Goal: Task Accomplishment & Management: Use online tool/utility

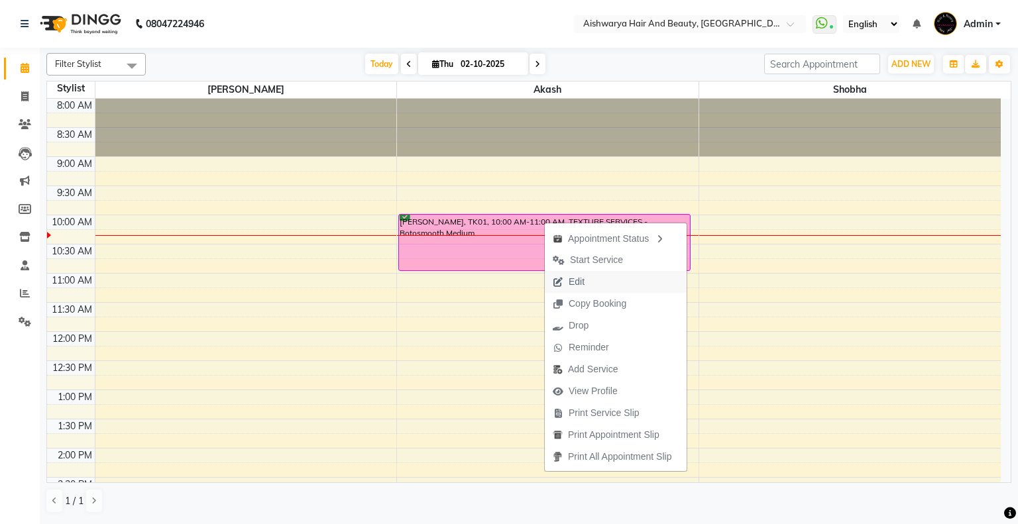
click at [578, 283] on span "Edit" at bounding box center [577, 282] width 16 height 14
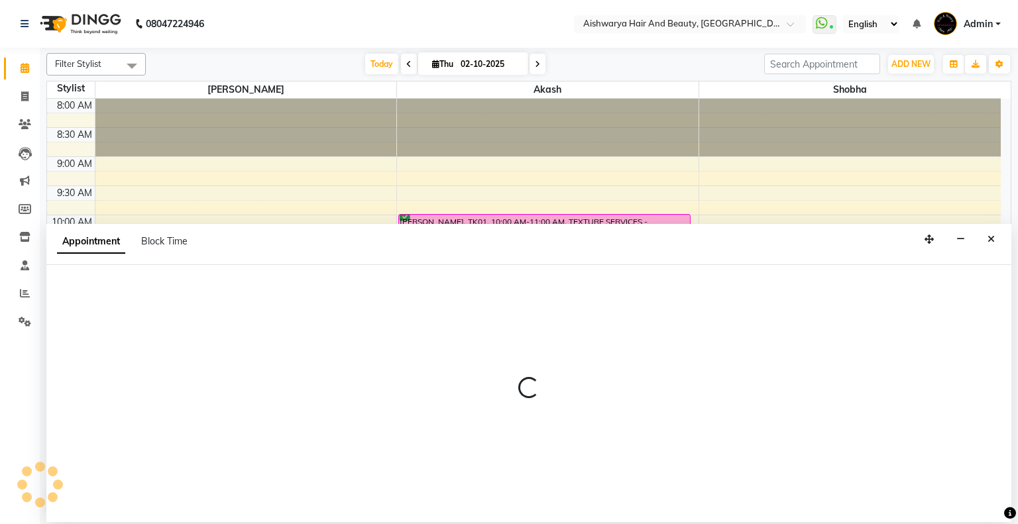
select select "confirm booking"
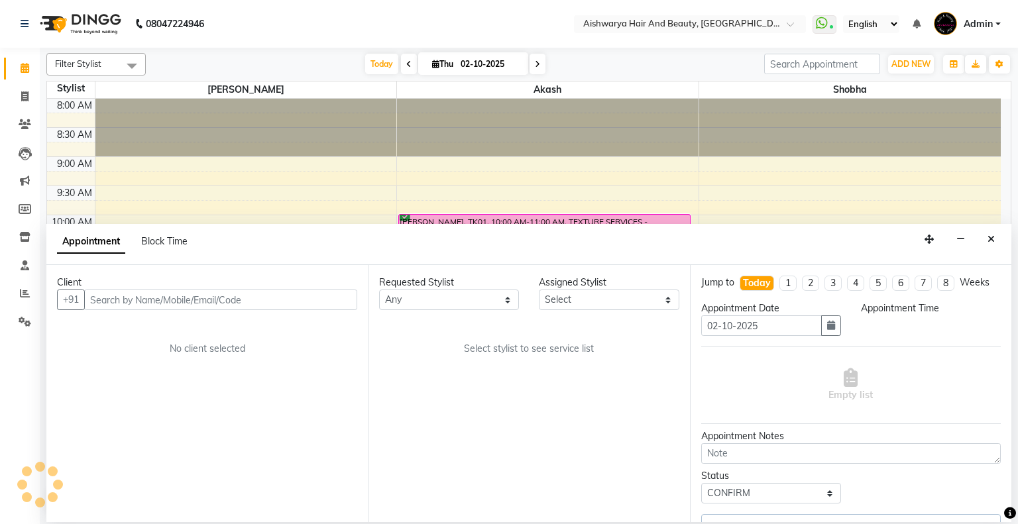
select select "19059"
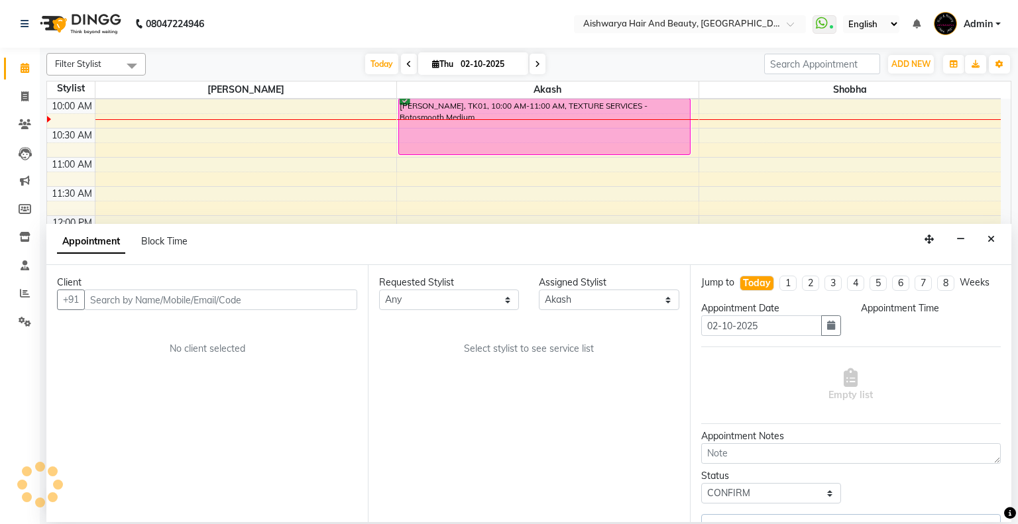
select select "600"
select select "1585"
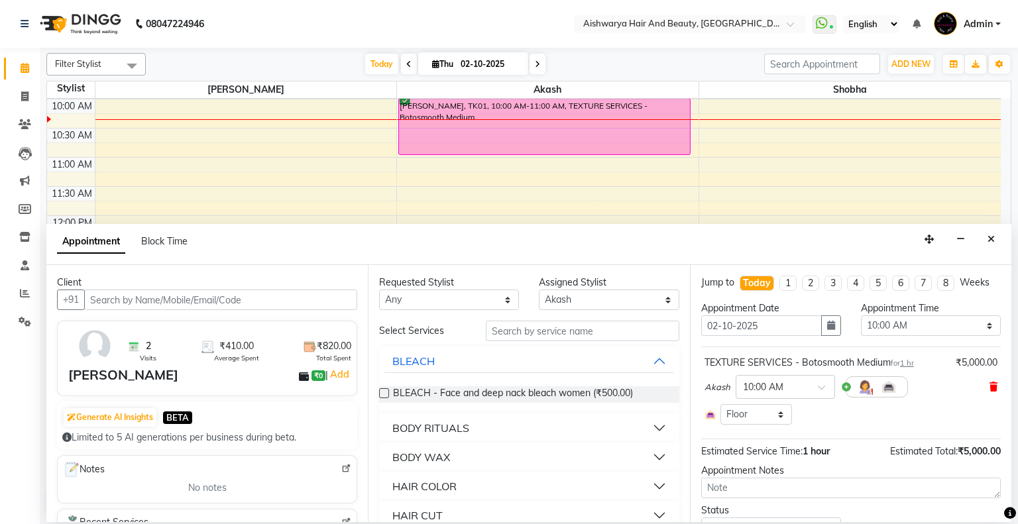
click at [990, 386] on icon at bounding box center [994, 386] width 8 height 9
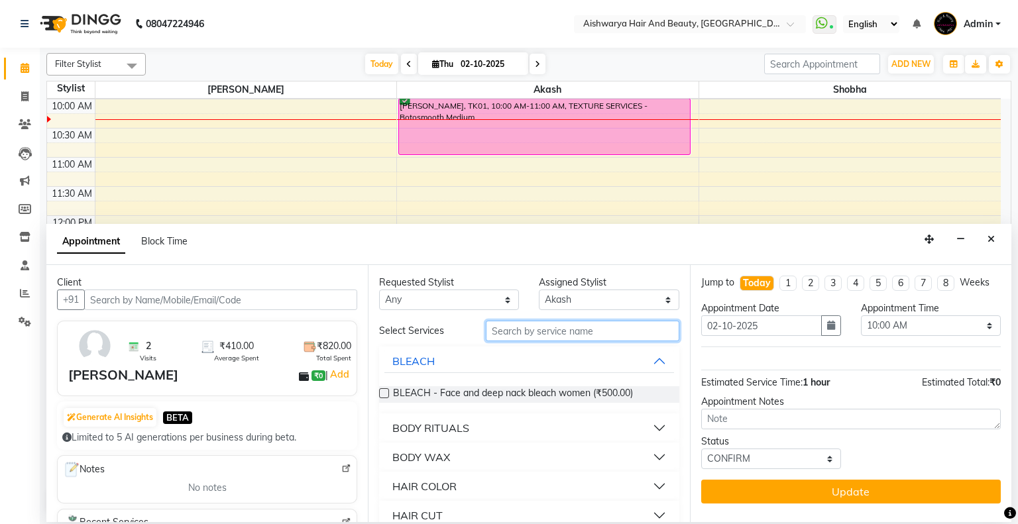
click at [526, 330] on input "text" at bounding box center [583, 331] width 194 height 21
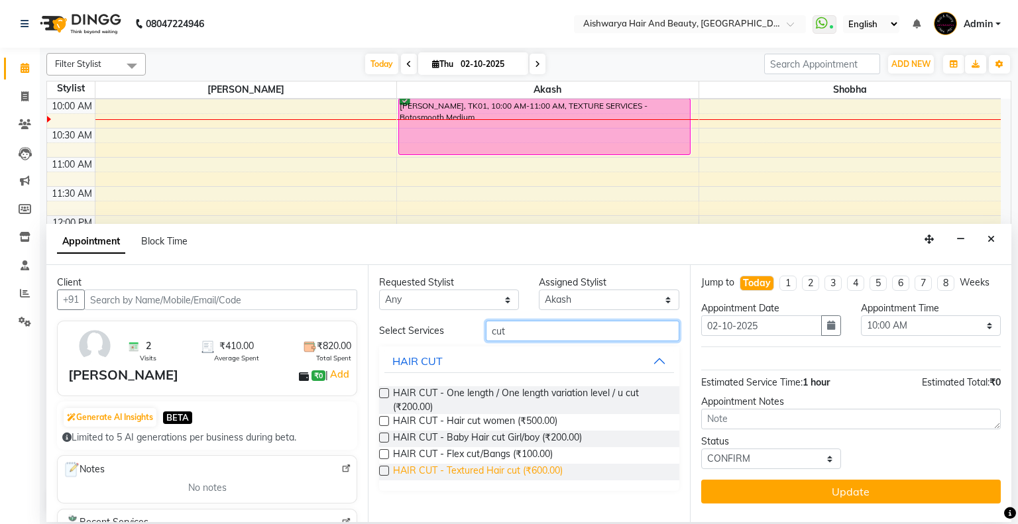
type input "cut"
click at [538, 469] on span "HAIR CUT - Textured Hair cut (₹600.00)" at bounding box center [478, 472] width 170 height 17
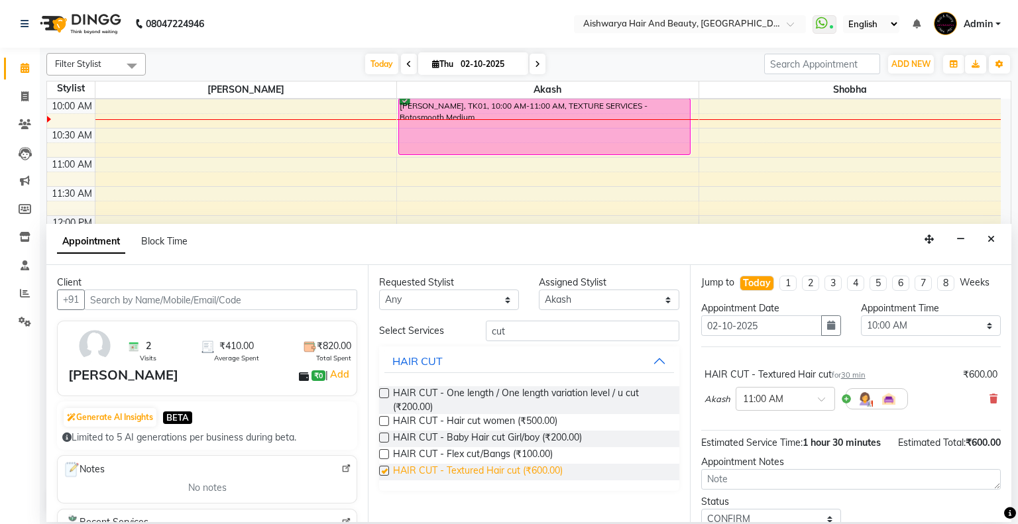
checkbox input "false"
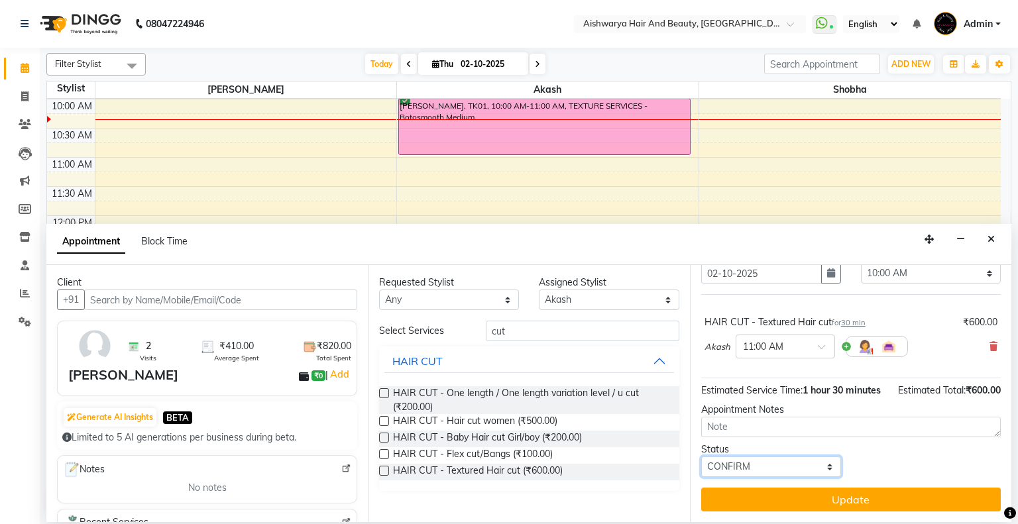
click at [772, 459] on select "Select TENTATIVE CONFIRM CHECK-IN UPCOMING" at bounding box center [771, 467] width 140 height 21
select select "check-in"
click at [701, 457] on select "Select TENTATIVE CONFIRM CHECK-IN UPCOMING" at bounding box center [771, 467] width 140 height 21
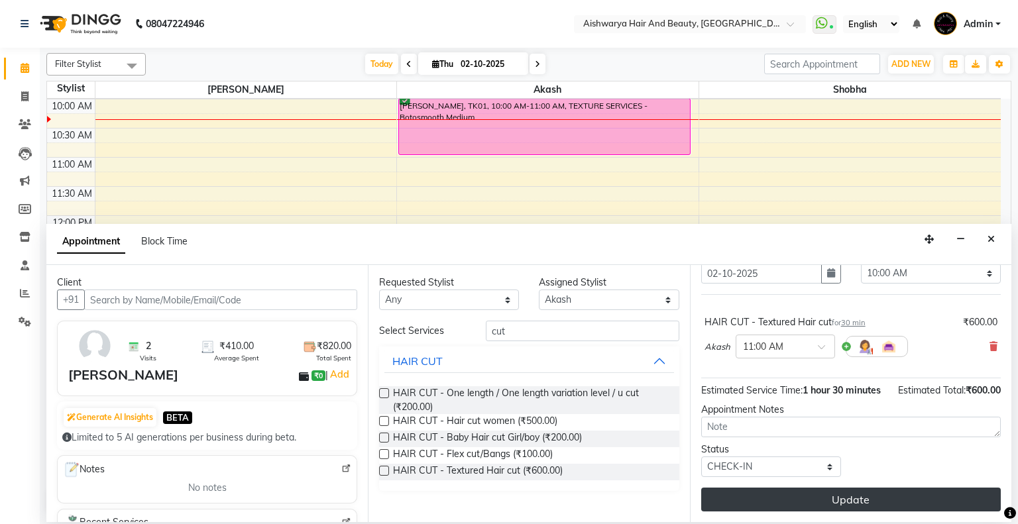
click at [805, 498] on button "Update" at bounding box center [851, 500] width 300 height 24
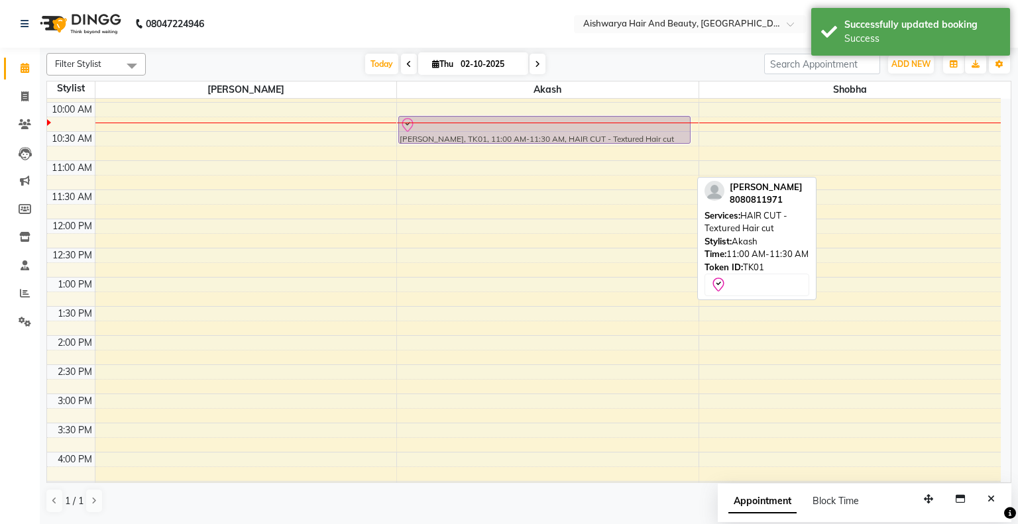
drag, startPoint x: 543, startPoint y: 164, endPoint x: 545, endPoint y: 124, distance: 40.5
click at [545, 124] on div "[PERSON_NAME], TK01, 11:00 AM-11:30 AM, HAIR CUT - Textured Hair cut [PERSON_NA…" at bounding box center [548, 365] width 302 height 758
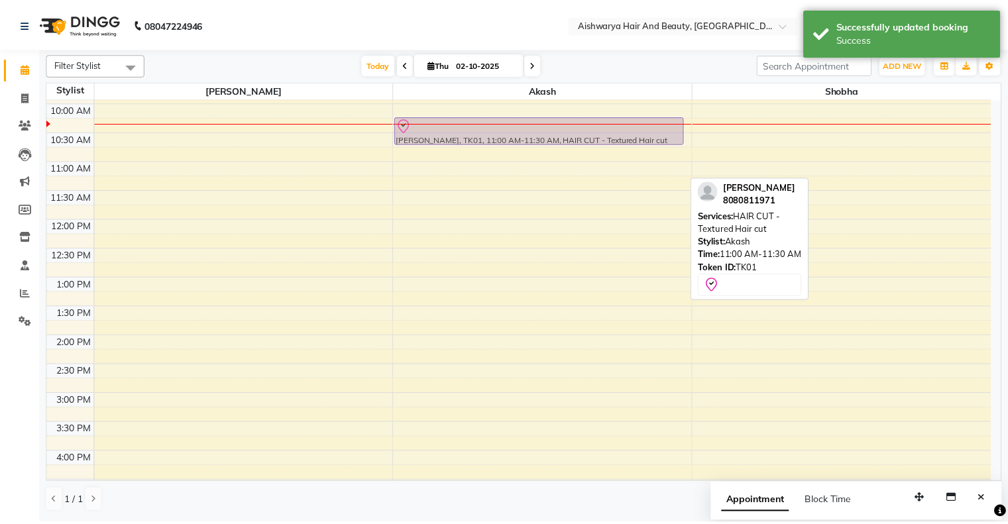
scroll to position [111, 0]
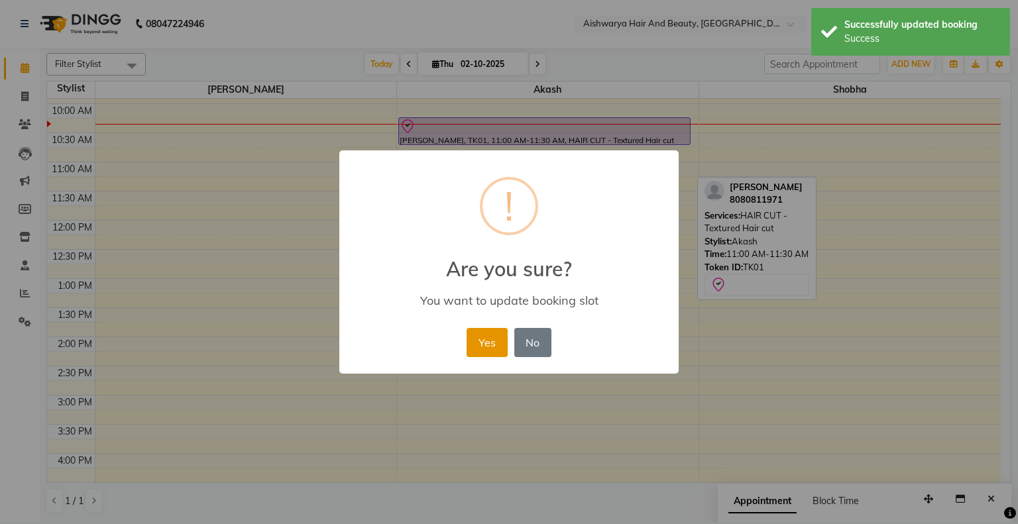
click at [479, 347] on button "Yes" at bounding box center [487, 342] width 40 height 29
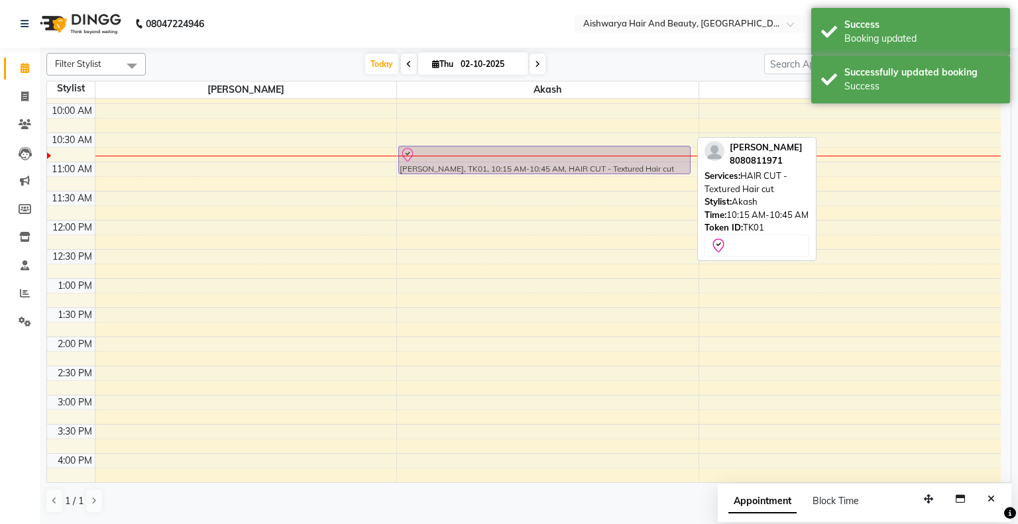
drag, startPoint x: 501, startPoint y: 129, endPoint x: 503, endPoint y: 154, distance: 25.3
click at [503, 154] on div "[PERSON_NAME], TK01, 10:15 AM-10:45 AM, HAIR CUT - Textured Hair cut [PERSON_NA…" at bounding box center [548, 366] width 302 height 758
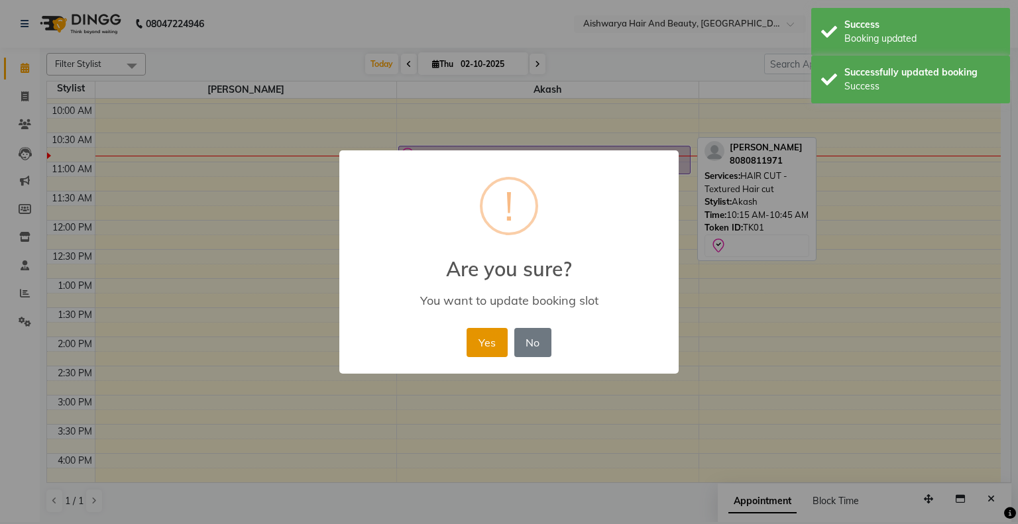
click at [494, 347] on button "Yes" at bounding box center [487, 342] width 40 height 29
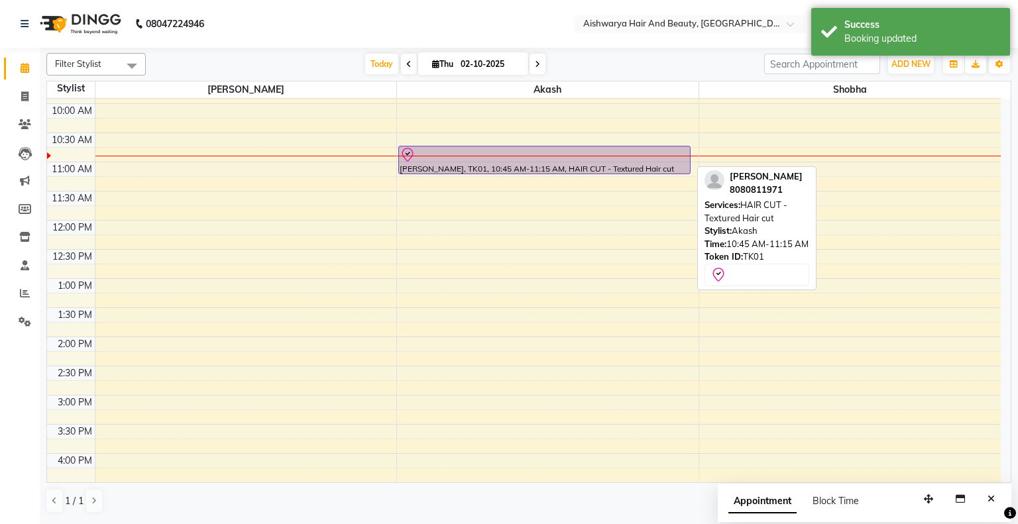
click at [498, 160] on div at bounding box center [545, 155] width 290 height 16
click at [498, 161] on div at bounding box center [545, 155] width 290 height 16
select select "8"
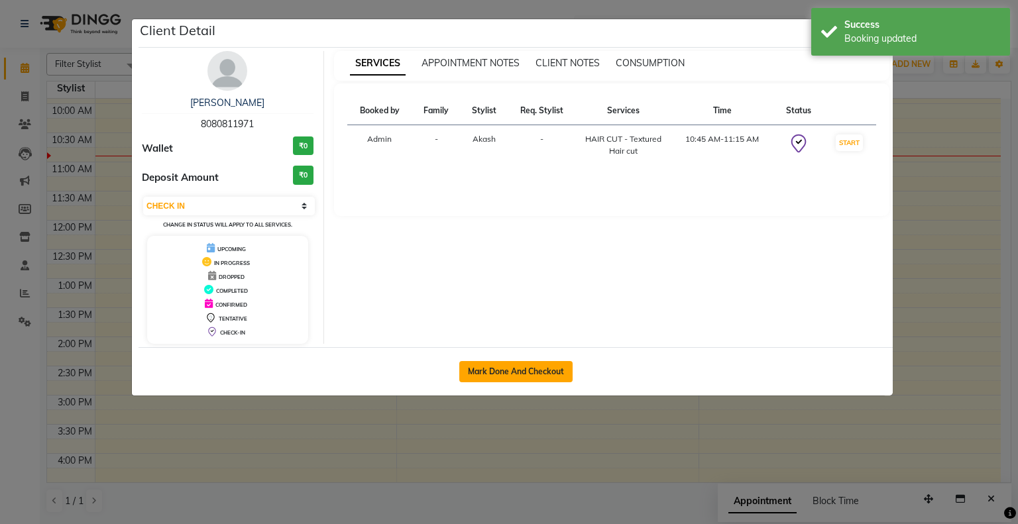
click at [501, 361] on button "Mark Done And Checkout" at bounding box center [515, 371] width 113 height 21
select select "3876"
select select "service"
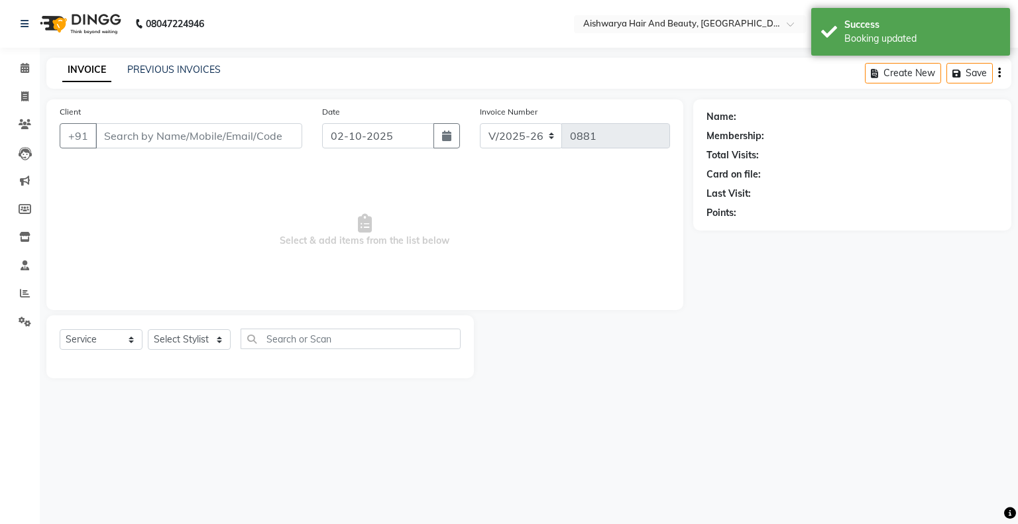
select select "3"
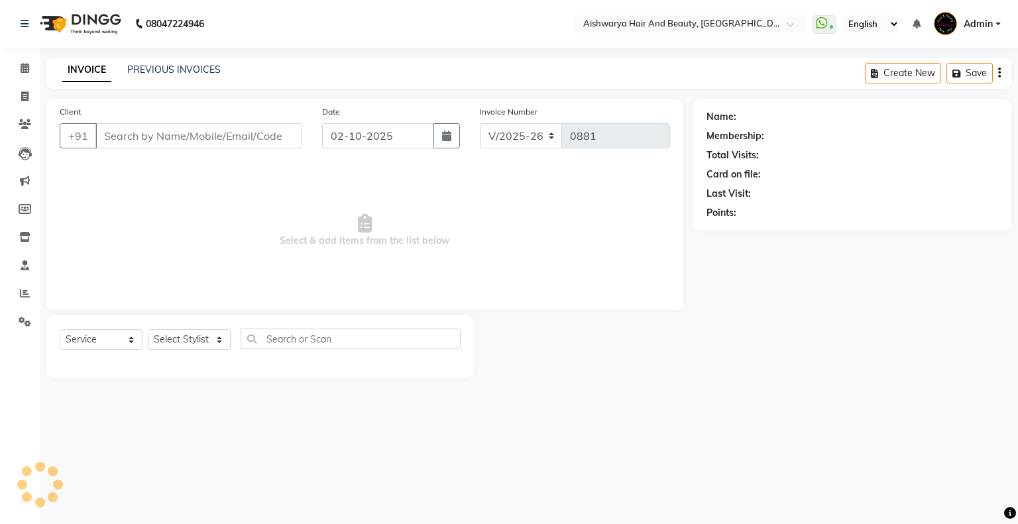
type input "8080811971"
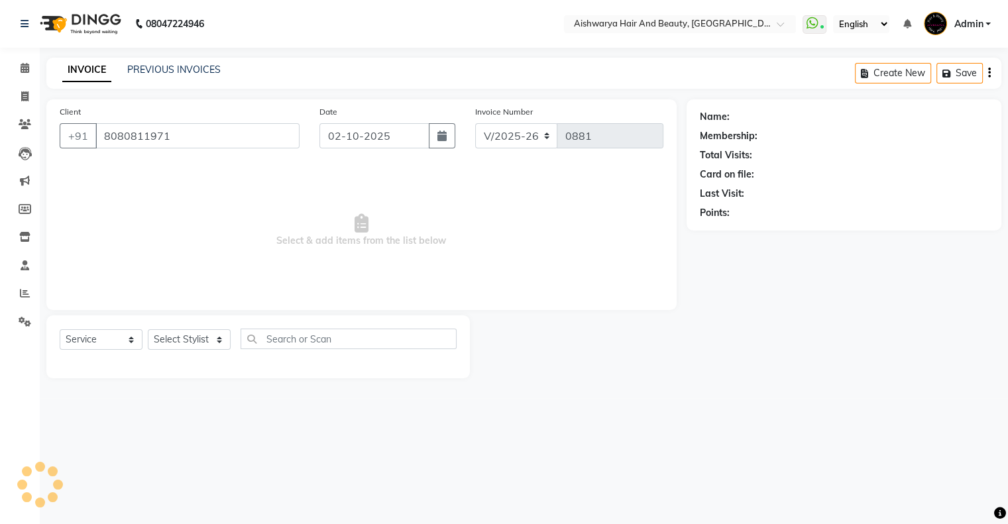
select select "19059"
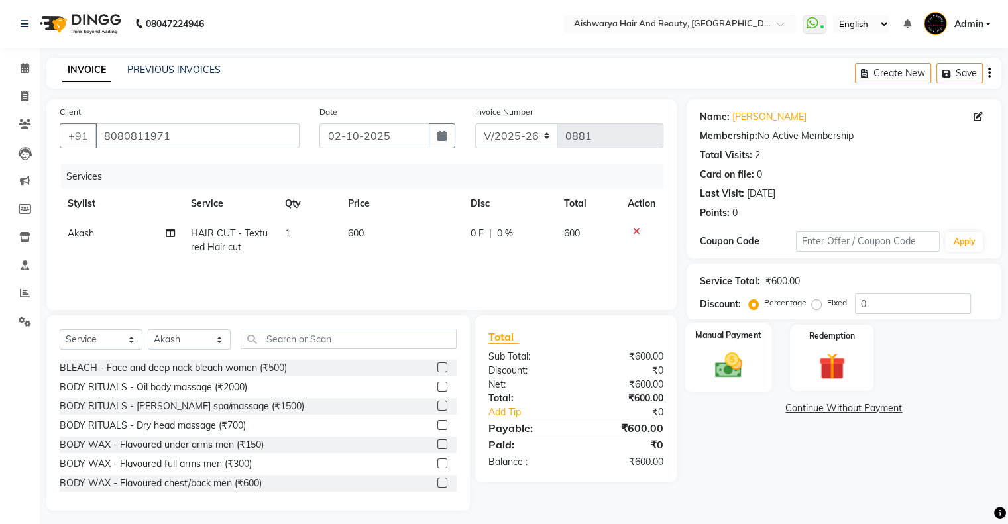
click at [724, 371] on img at bounding box center [728, 366] width 44 height 32
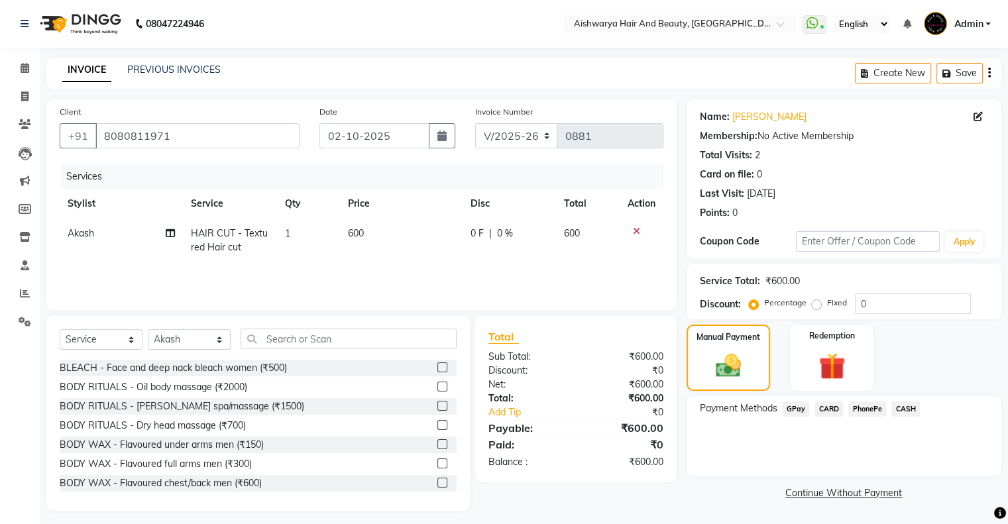
click at [895, 413] on span "CASH" at bounding box center [906, 409] width 29 height 15
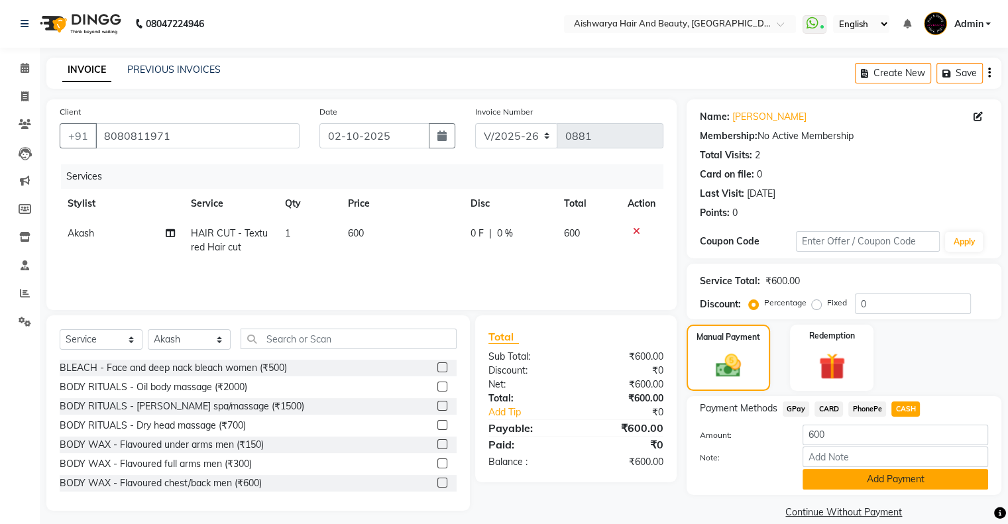
click at [874, 479] on button "Add Payment" at bounding box center [896, 479] width 186 height 21
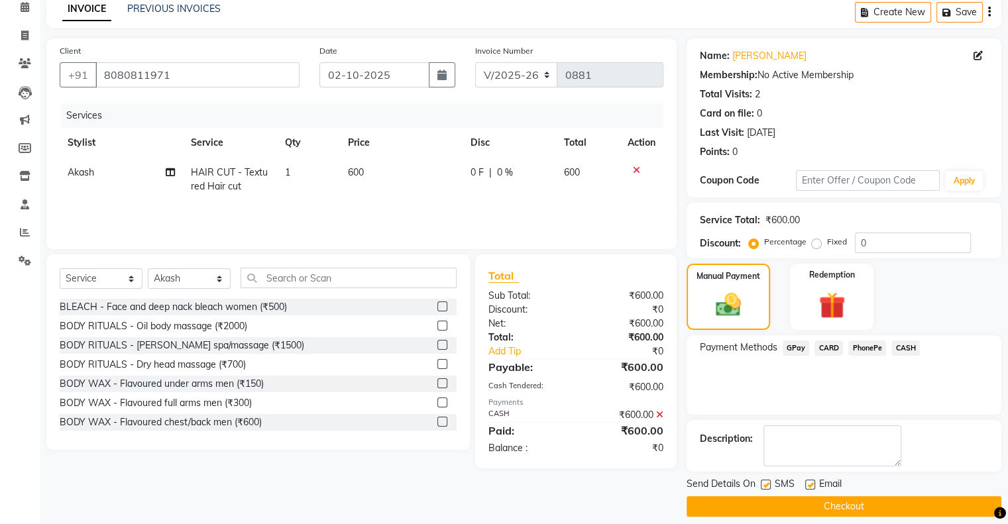
scroll to position [72, 0]
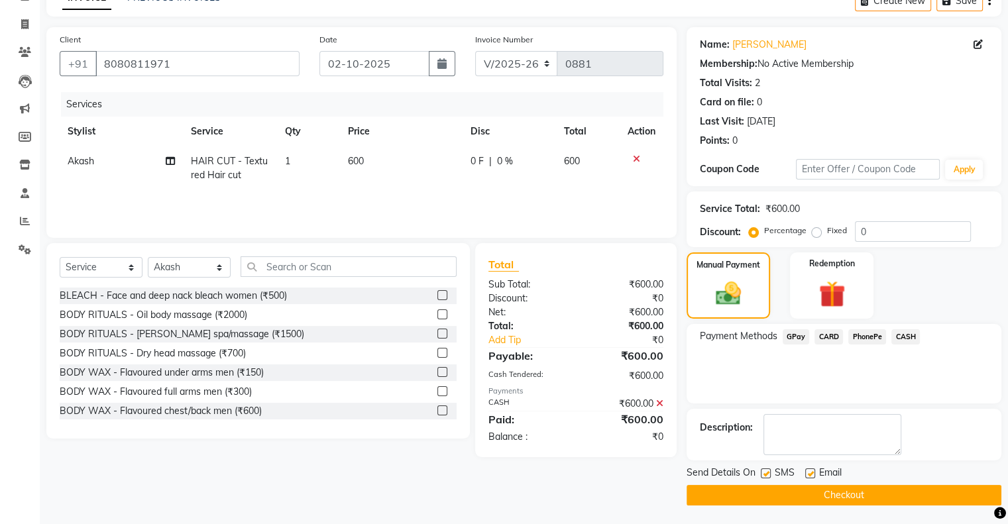
click at [784, 496] on button "Checkout" at bounding box center [844, 495] width 315 height 21
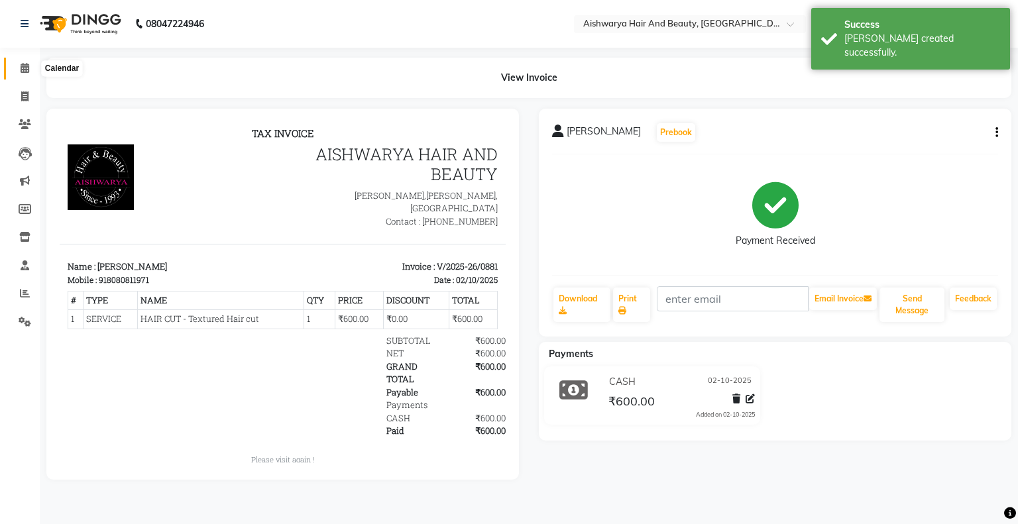
click at [21, 68] on icon at bounding box center [25, 68] width 9 height 10
